Goal: Find specific page/section: Find specific page/section

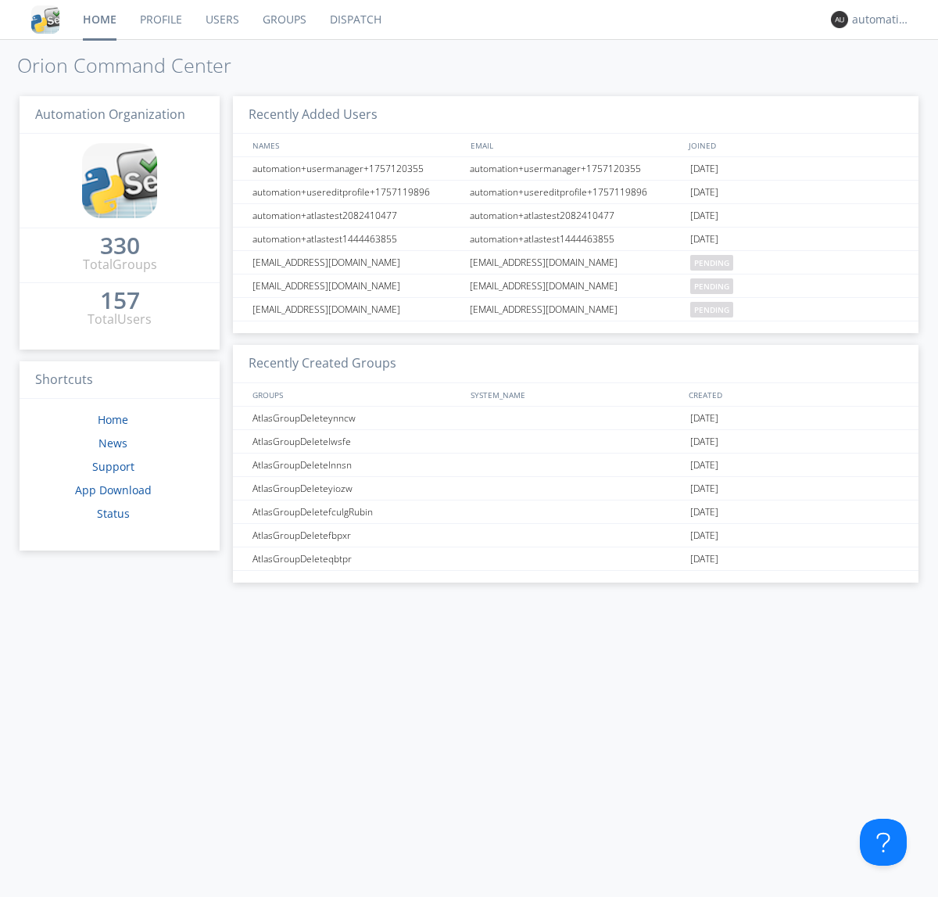
click at [354, 20] on link "Dispatch" at bounding box center [355, 19] width 75 height 39
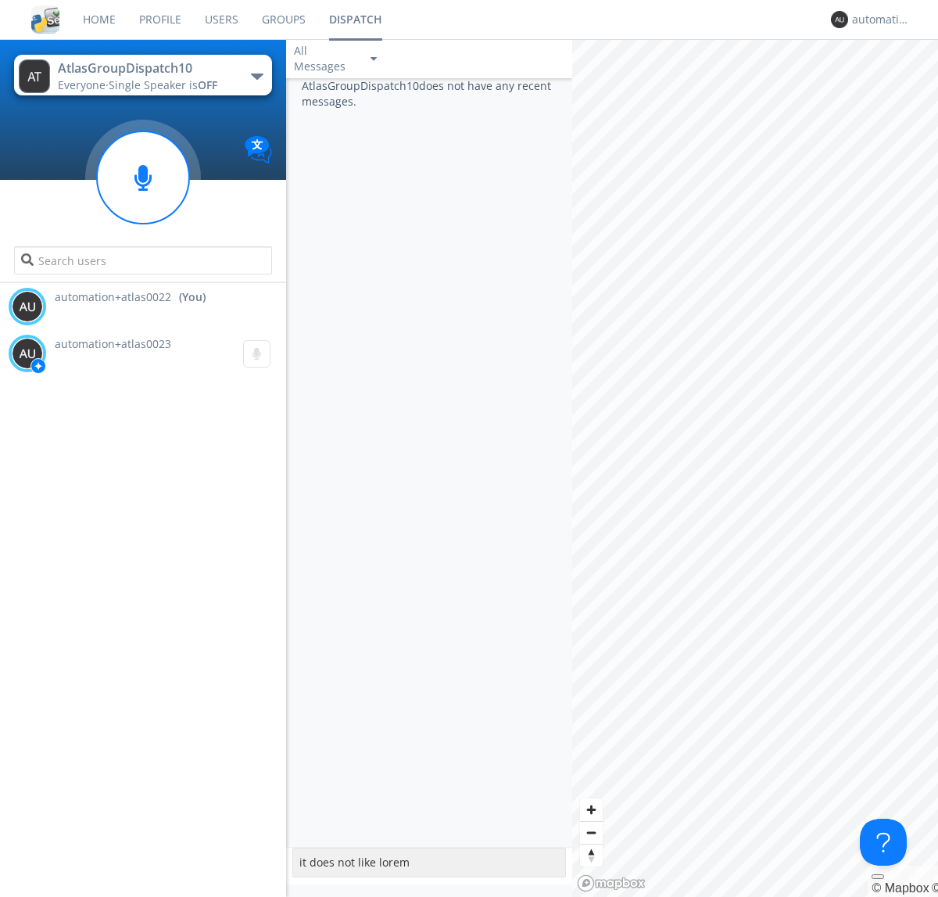
type textarea "it does not like lorem"
click at [877, 20] on div "automation+atlas0022" at bounding box center [881, 20] width 59 height 16
